Goal: Transaction & Acquisition: Purchase product/service

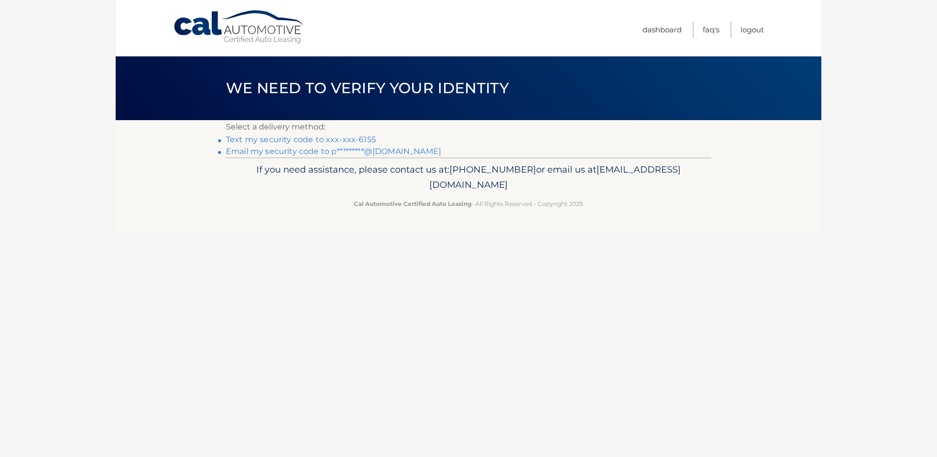
click at [298, 136] on link "Text my security code to xxx-xxx-6155" at bounding box center [301, 139] width 150 height 9
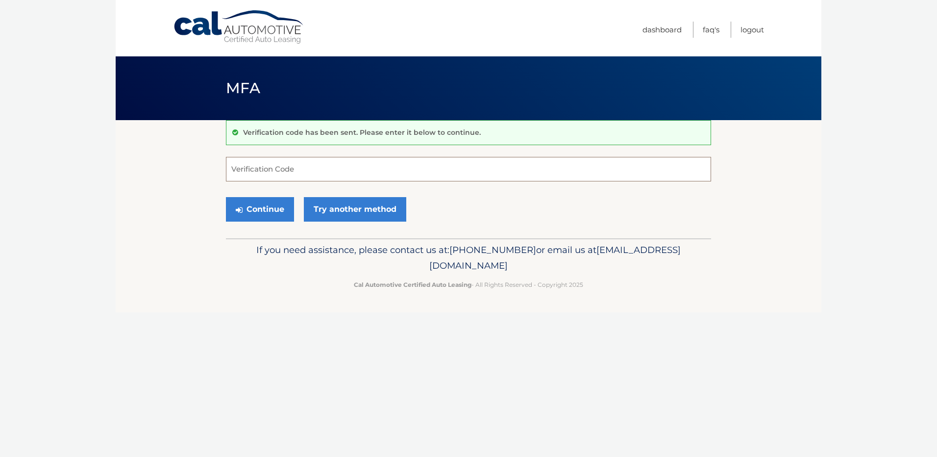
click at [309, 168] on input "Verification Code" at bounding box center [468, 169] width 485 height 25
type input "281496"
click at [226, 197] on button "Continue" at bounding box center [260, 209] width 68 height 25
click at [261, 211] on button "Continue" at bounding box center [260, 209] width 68 height 25
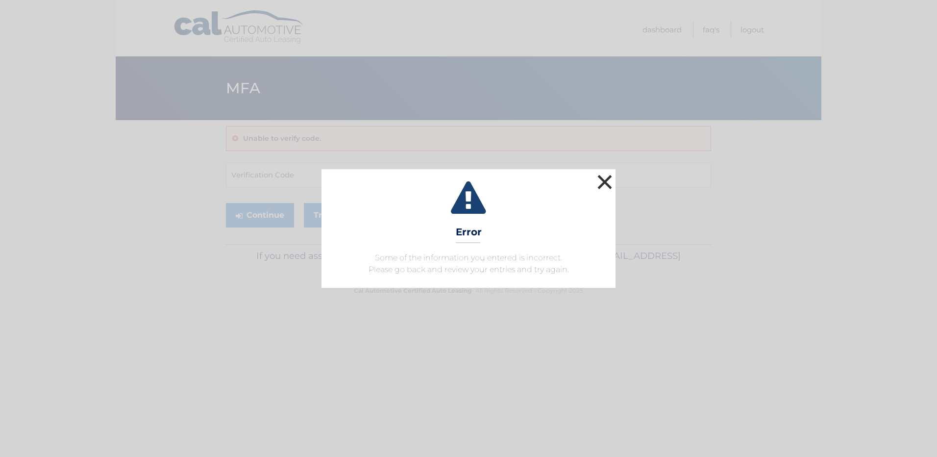
click at [606, 179] on button "×" at bounding box center [605, 182] width 20 height 20
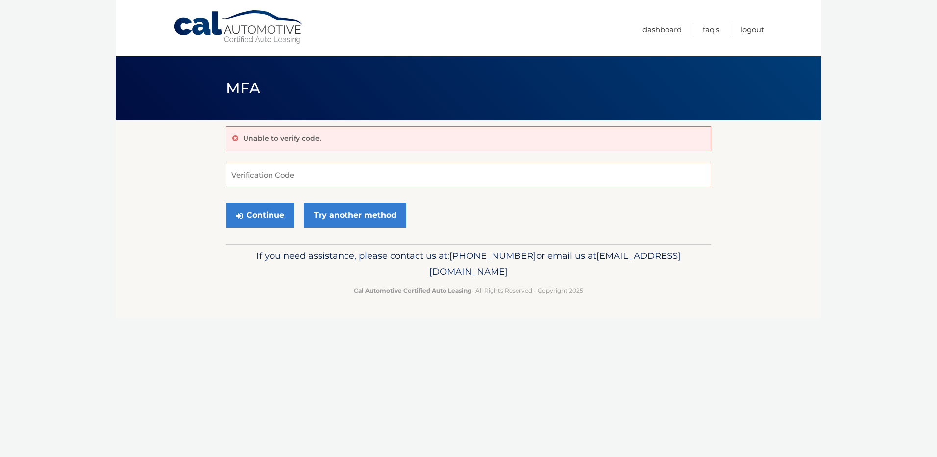
click at [322, 179] on input "Verification Code" at bounding box center [468, 175] width 485 height 25
type input "281496"
click at [287, 212] on button "Continue" at bounding box center [260, 215] width 68 height 25
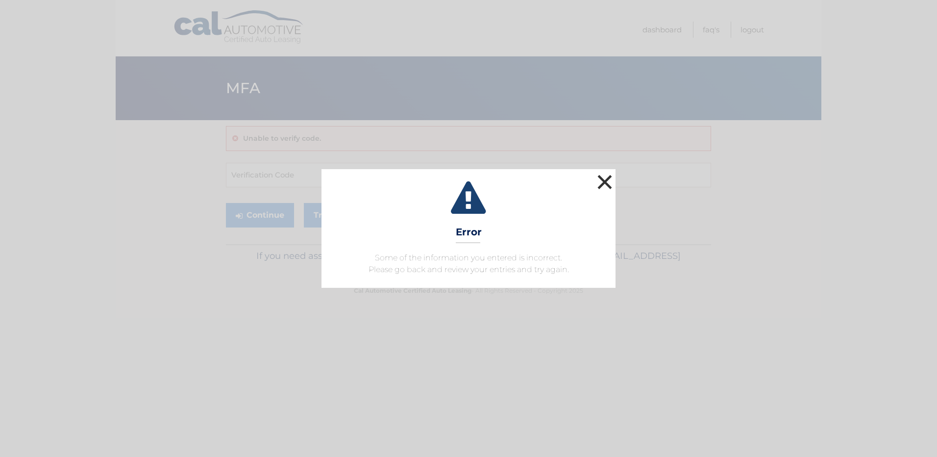
click at [604, 179] on button "×" at bounding box center [605, 182] width 20 height 20
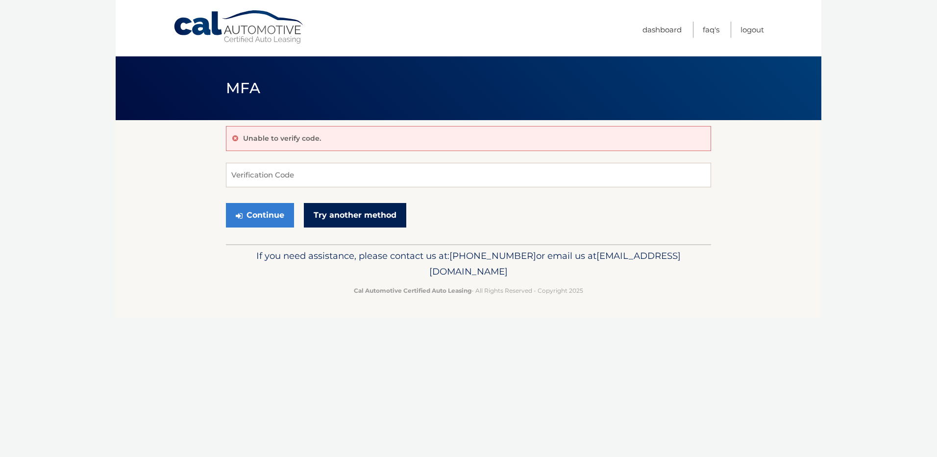
click at [375, 218] on link "Try another method" at bounding box center [355, 215] width 102 height 25
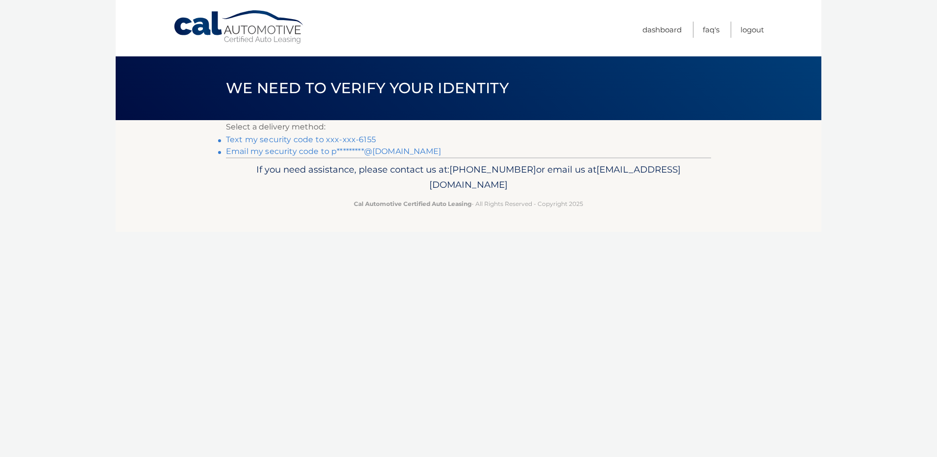
click at [305, 141] on link "Text my security code to xxx-xxx-6155" at bounding box center [301, 139] width 150 height 9
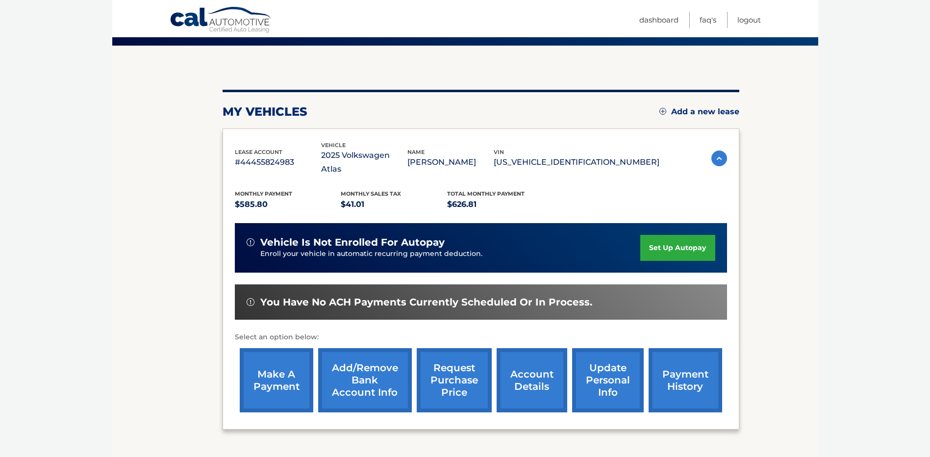
scroll to position [98, 0]
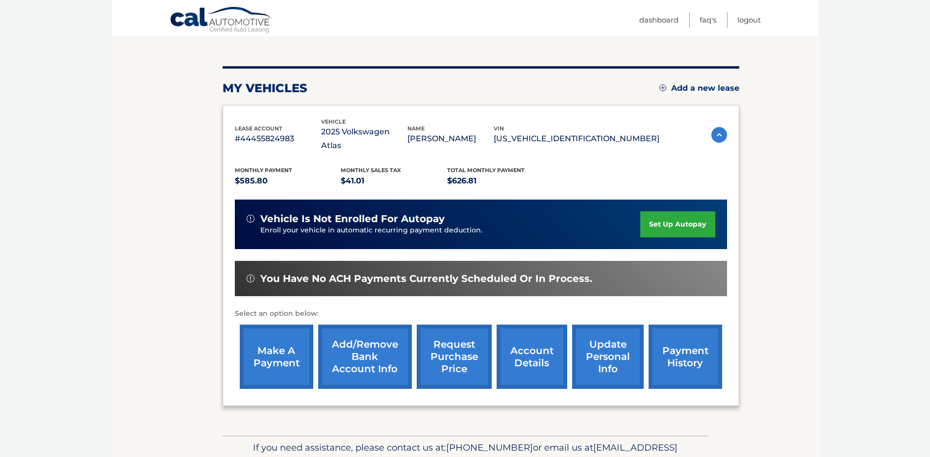
click at [266, 340] on link "make a payment" at bounding box center [277, 356] width 74 height 64
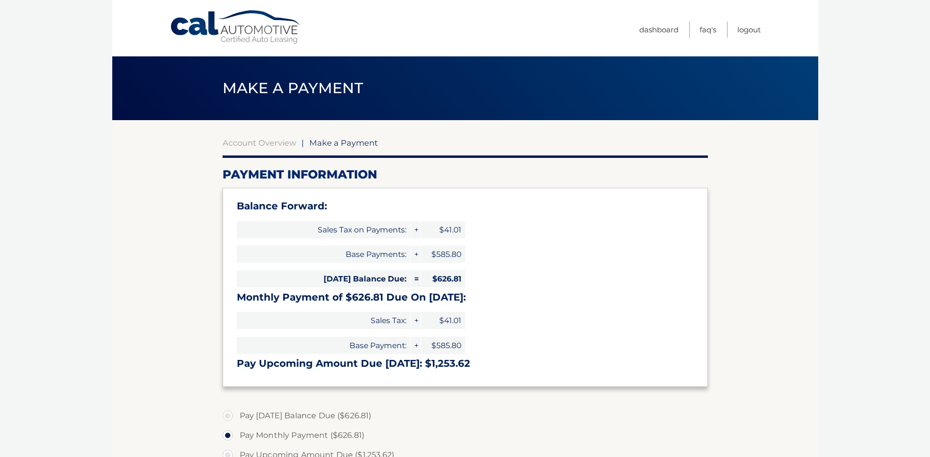
select select "YzdmNDA1MTgtZjc2NS00NTU0LWE1NDUtYTY3OTk5ZTNhMGI0"
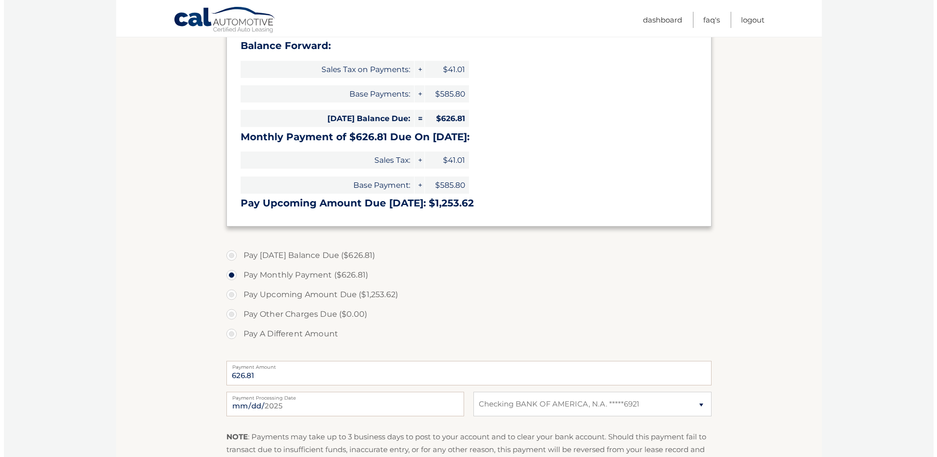
scroll to position [245, 0]
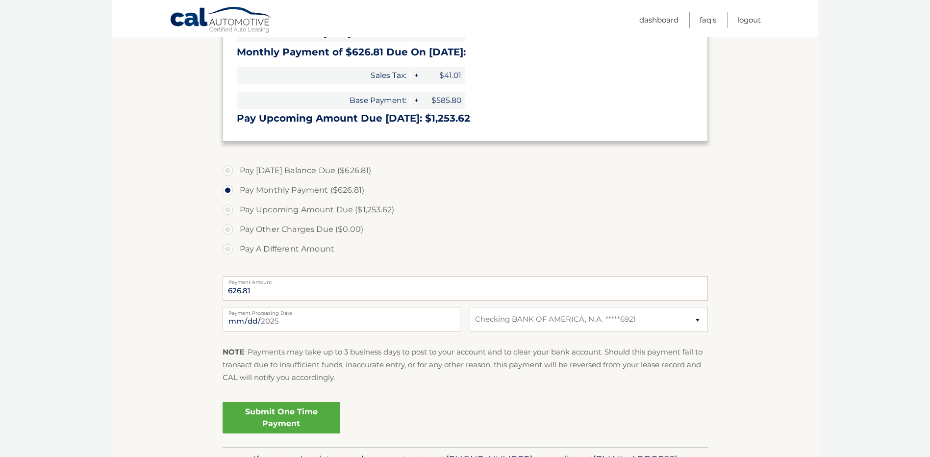
click at [258, 419] on link "Submit One Time Payment" at bounding box center [281, 417] width 118 height 31
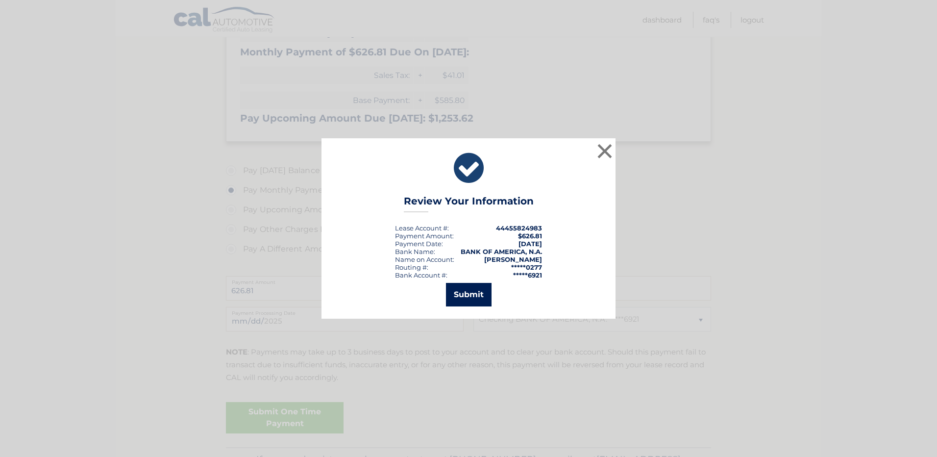
click at [482, 295] on button "Submit" at bounding box center [469, 295] width 46 height 24
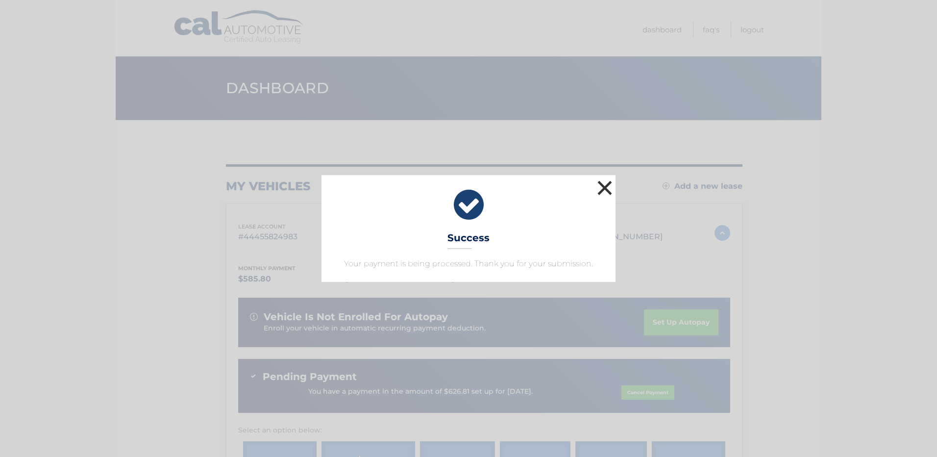
click at [606, 189] on button "×" at bounding box center [605, 188] width 20 height 20
